Goal: Use online tool/utility: Utilize a website feature to perform a specific function

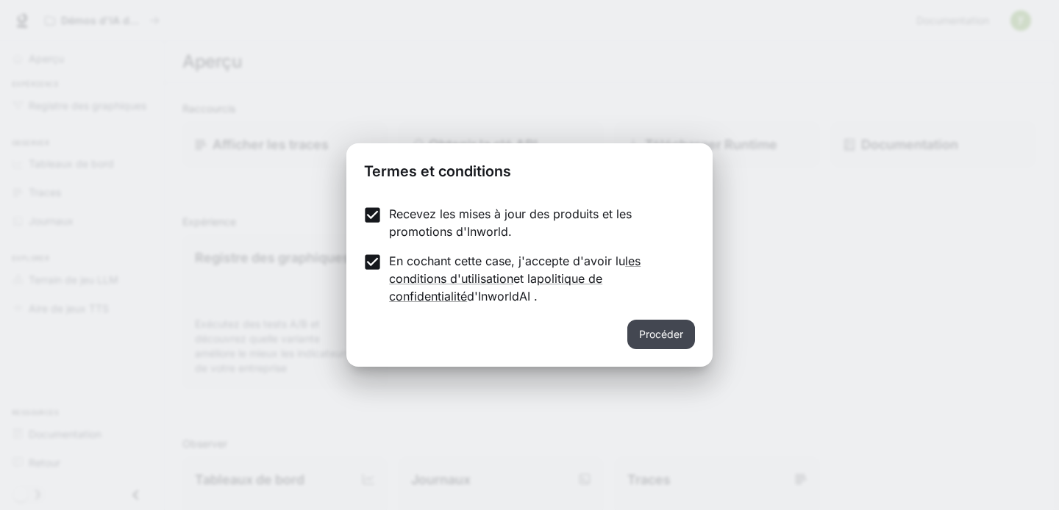
click at [643, 341] on font "Procéder" at bounding box center [661, 334] width 44 height 18
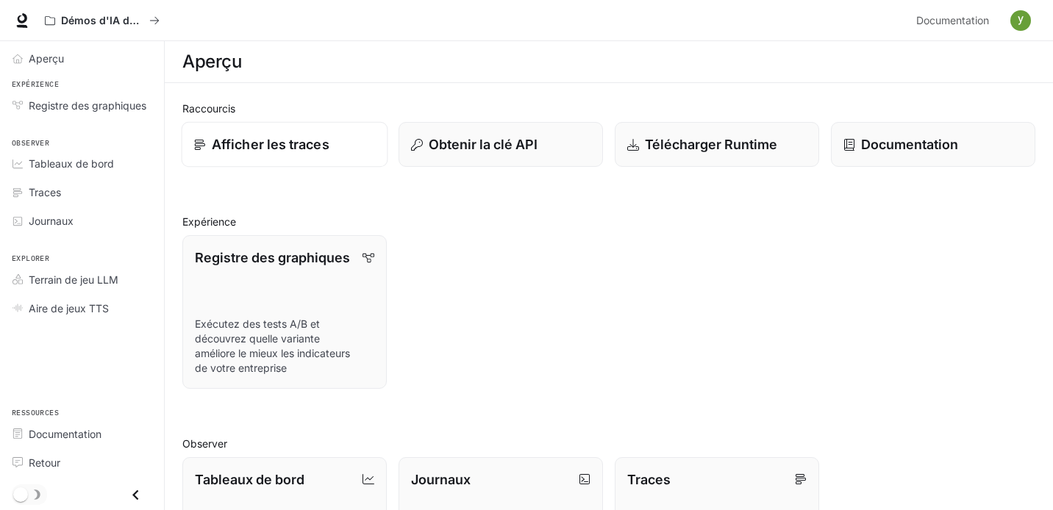
click at [301, 143] on font "Afficher les traces" at bounding box center [271, 144] width 118 height 15
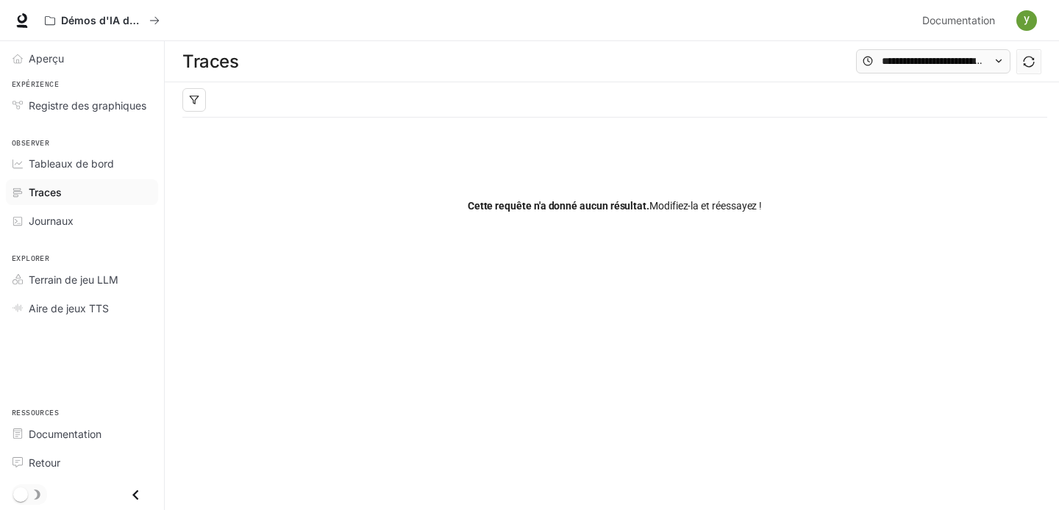
click at [464, 272] on div "Cette requête n'a donné aucun résultat. Modifiez-la et réessayez !" at bounding box center [614, 206] width 865 height 176
click at [895, 65] on input "text" at bounding box center [933, 61] width 103 height 16
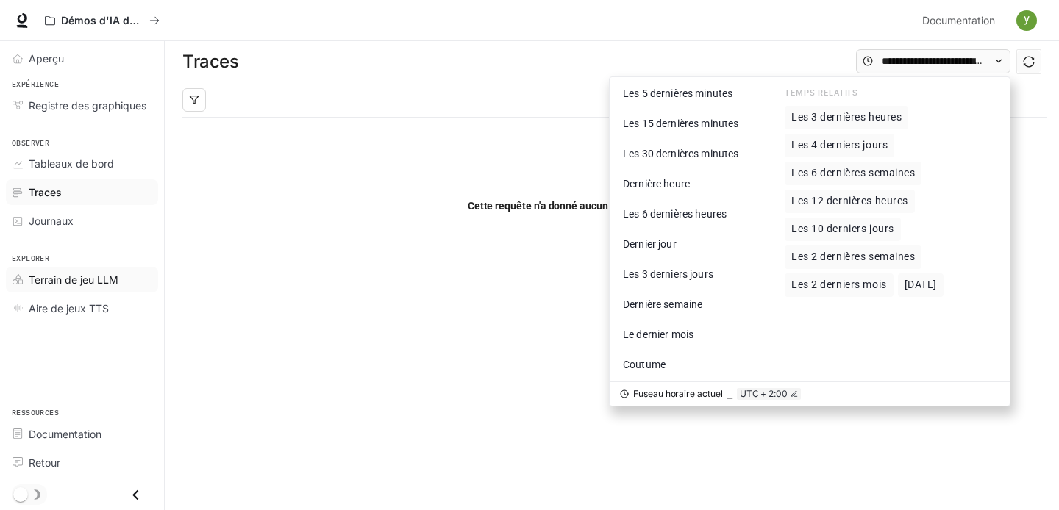
click at [77, 283] on font "Terrain de jeu LLM" at bounding box center [74, 280] width 90 height 13
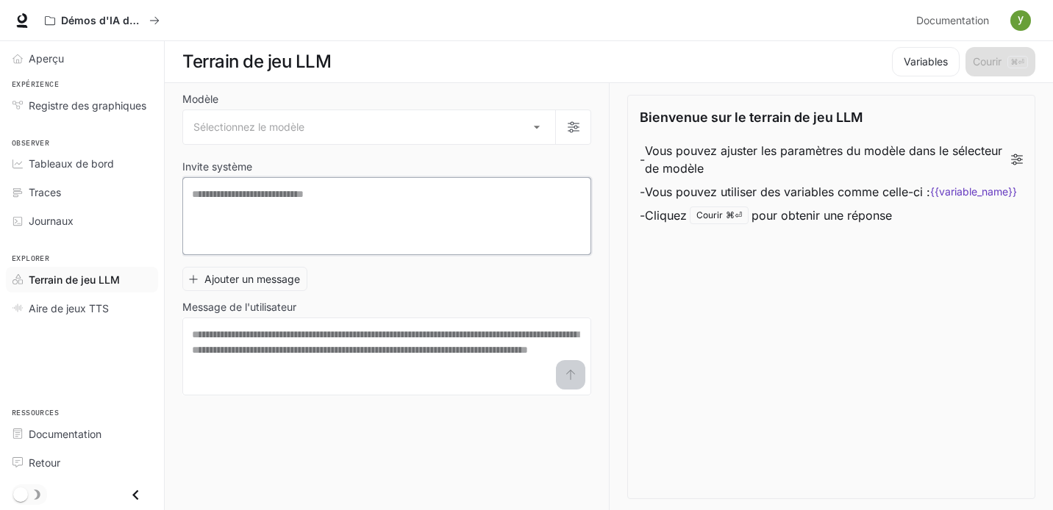
click at [256, 193] on textarea at bounding box center [387, 216] width 390 height 59
click at [106, 6] on button "Démos d'IA dans le monde réel" at bounding box center [102, 20] width 128 height 29
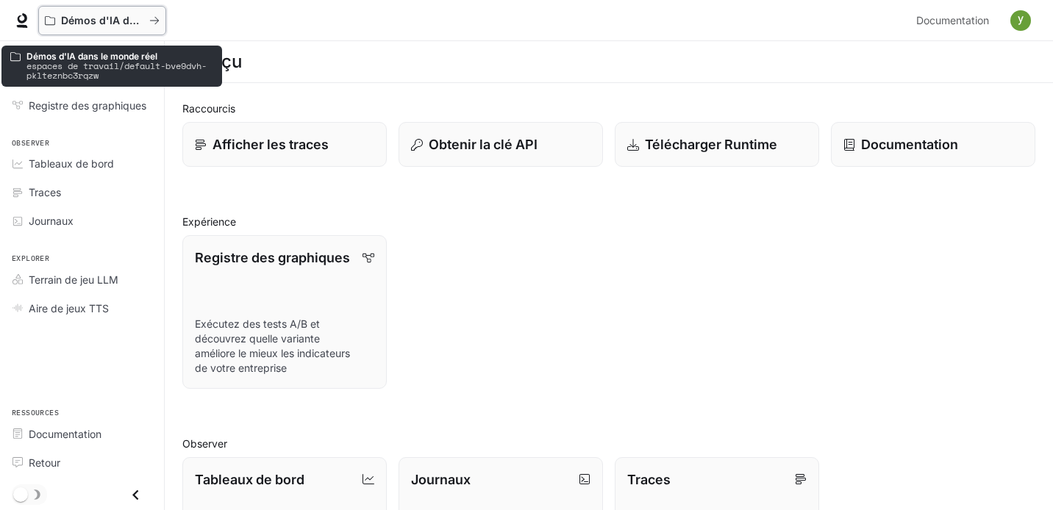
click at [146, 18] on div "Démos d'IA dans le monde réel" at bounding box center [97, 21] width 104 height 13
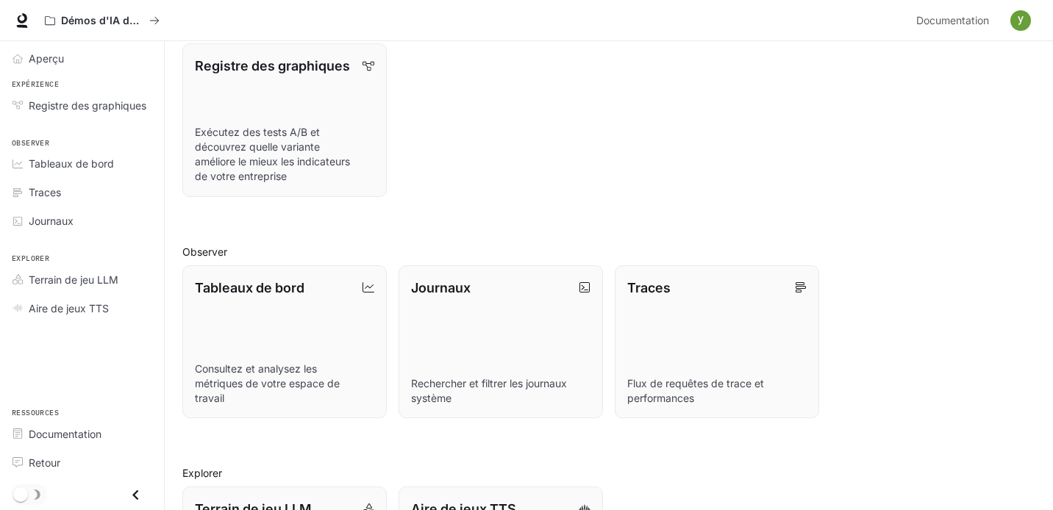
scroll to position [47, 0]
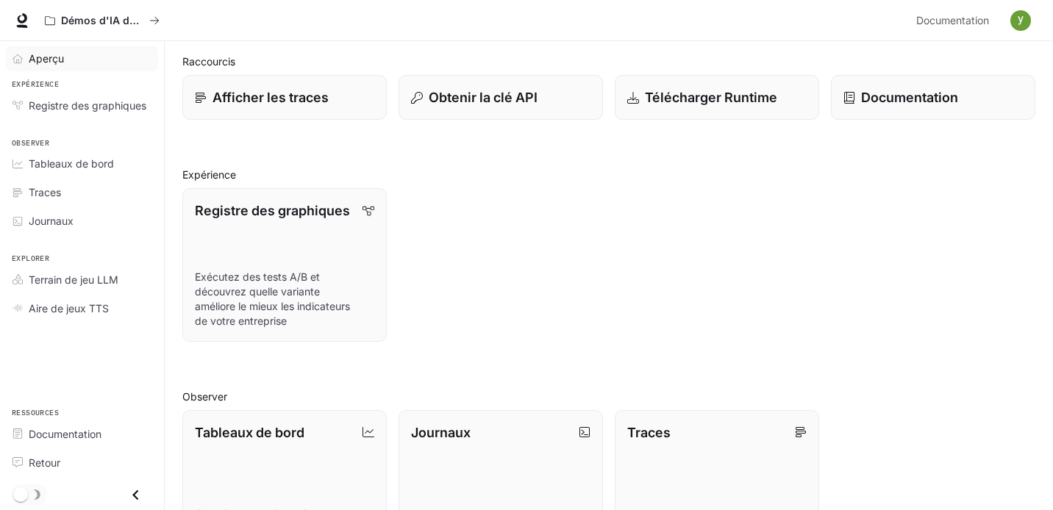
click at [85, 63] on div "Aperçu" at bounding box center [90, 58] width 123 height 15
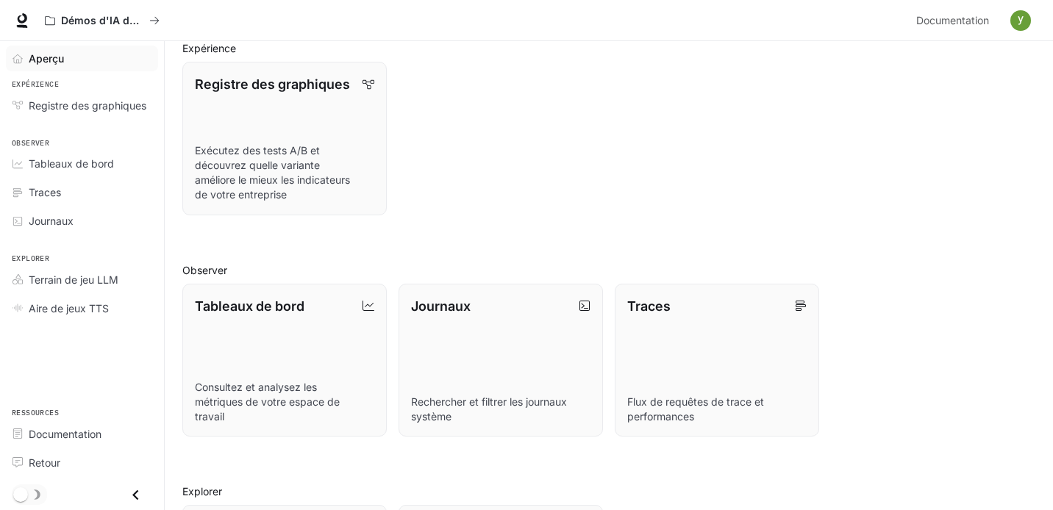
scroll to position [339, 0]
